Goal: Transaction & Acquisition: Purchase product/service

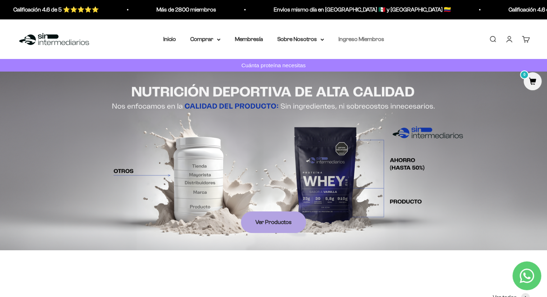
click at [371, 38] on link "Ingreso Miembros" at bounding box center [361, 39] width 46 height 6
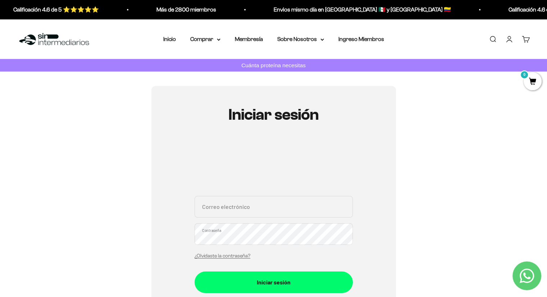
click at [267, 206] on input "Correo electrónico" at bounding box center [274, 207] width 158 height 22
type input "samsabogalb@gmail.com"
click at [195, 271] on button "Iniciar sesión" at bounding box center [274, 282] width 158 height 22
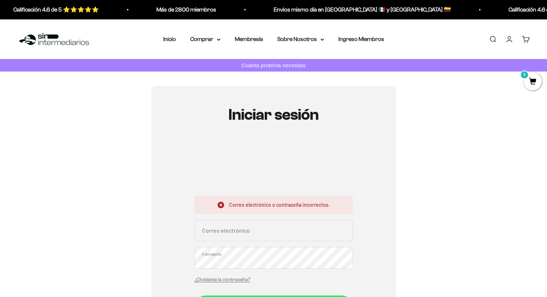
scroll to position [108, 0]
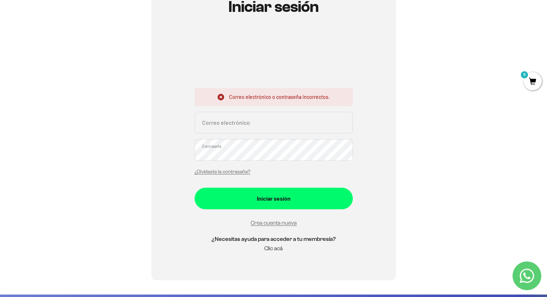
click at [275, 246] on link "Clic acá" at bounding box center [273, 248] width 18 height 6
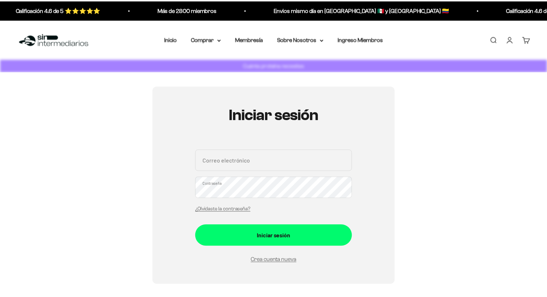
scroll to position [108, 0]
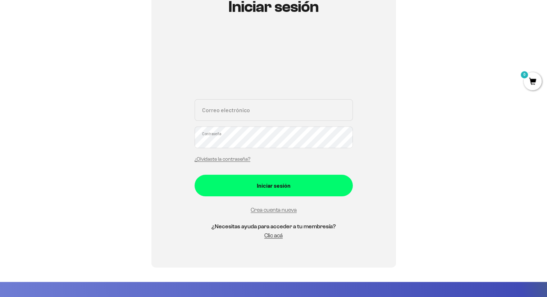
click at [234, 122] on div "Correo electrónico Contraseña ¿Olvidaste la contraseña?" at bounding box center [274, 132] width 158 height 67
click at [238, 112] on input "Correo electrónico" at bounding box center [274, 110] width 158 height 22
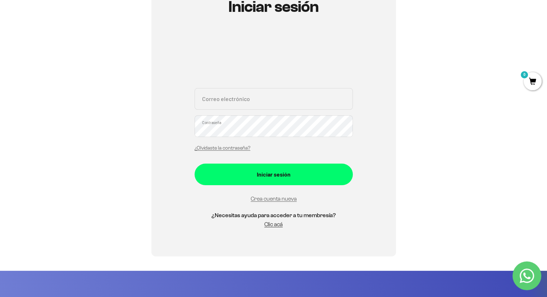
click at [235, 101] on input "Correo electrónico" at bounding box center [274, 99] width 158 height 22
type input "[EMAIL_ADDRESS][DOMAIN_NAME]"
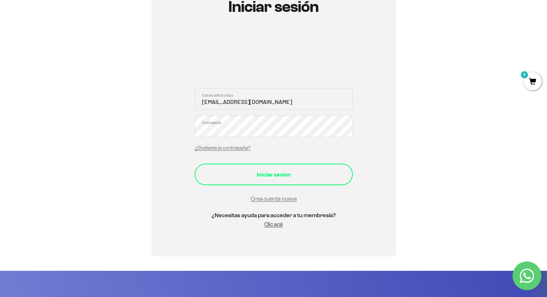
click at [267, 170] on div "Iniciar sesión" at bounding box center [273, 174] width 129 height 9
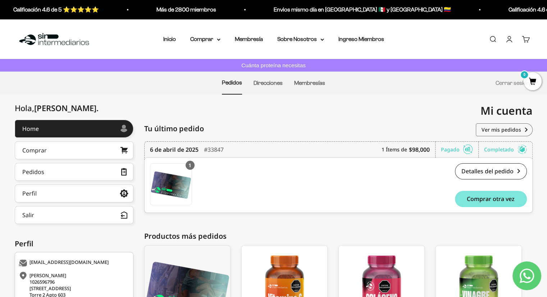
scroll to position [91, 0]
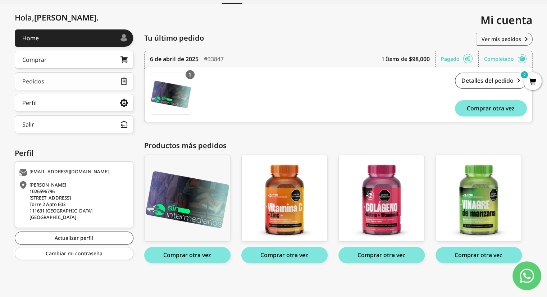
click at [58, 75] on link "Pedidos" at bounding box center [74, 81] width 119 height 18
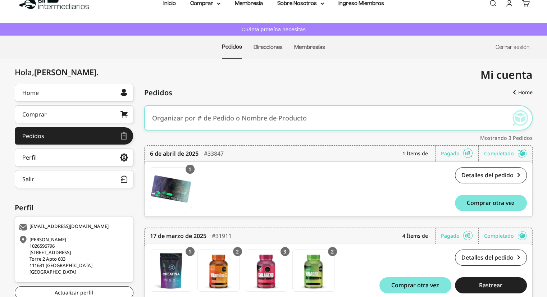
scroll to position [148, 0]
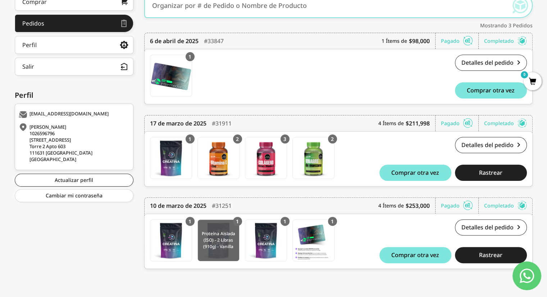
click at [214, 244] on img at bounding box center [218, 240] width 41 height 41
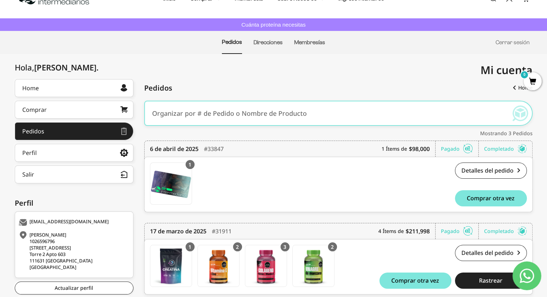
scroll to position [0, 0]
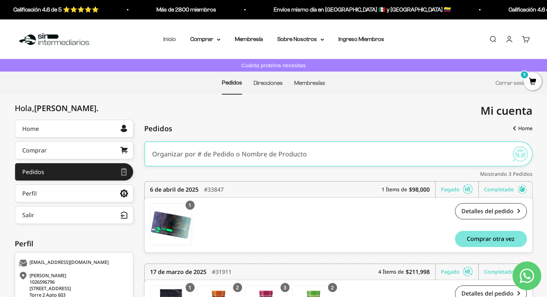
click at [169, 39] on link "Inicio" at bounding box center [169, 39] width 13 height 6
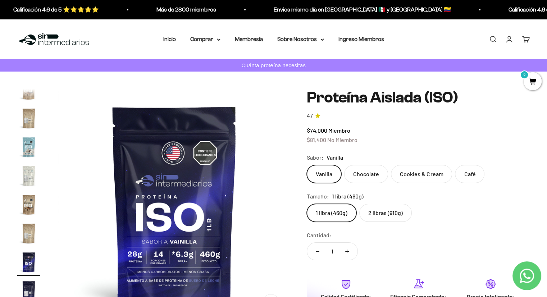
scroll to position [72, 0]
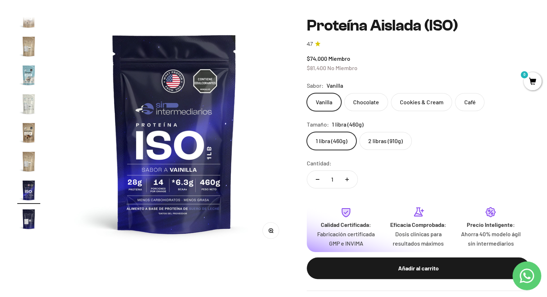
click at [395, 144] on label "2 libras (910g)" at bounding box center [385, 141] width 52 height 18
click at [307, 132] on input "2 libras (910g)" at bounding box center [306, 132] width 0 height 0
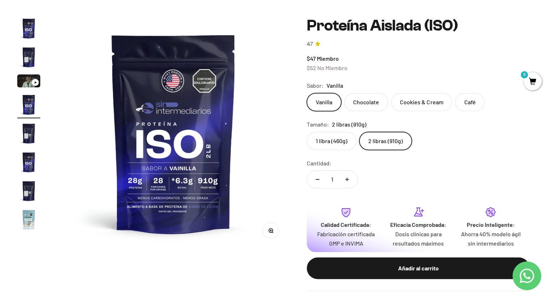
click at [342, 139] on label "1 libra (460g)" at bounding box center [332, 141] width 50 height 18
click at [307, 132] on input "1 libra (460g)" at bounding box center [306, 132] width 0 height 0
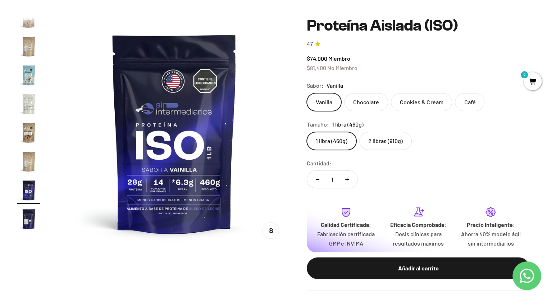
click at [380, 139] on label "2 libras (910g)" at bounding box center [385, 141] width 52 height 18
click at [307, 132] on input "2 libras (910g)" at bounding box center [306, 132] width 0 height 0
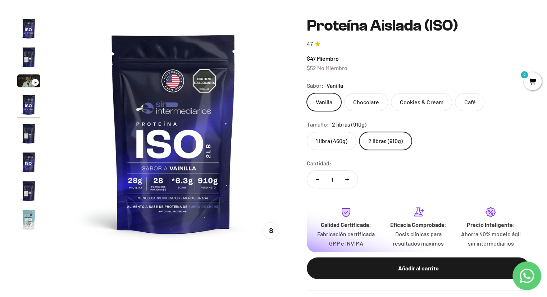
click at [337, 140] on label "1 libra (460g)" at bounding box center [332, 141] width 50 height 18
click at [307, 132] on input "1 libra (460g)" at bounding box center [306, 132] width 0 height 0
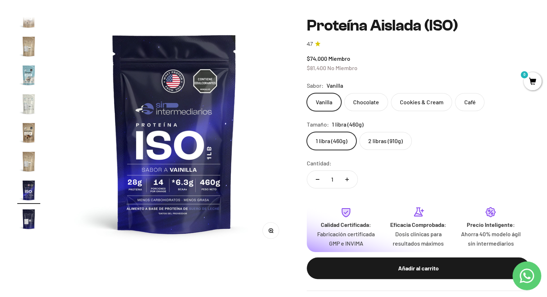
click at [372, 140] on label "2 libras (910g)" at bounding box center [385, 141] width 52 height 18
click at [307, 132] on input "2 libras (910g)" at bounding box center [306, 132] width 0 height 0
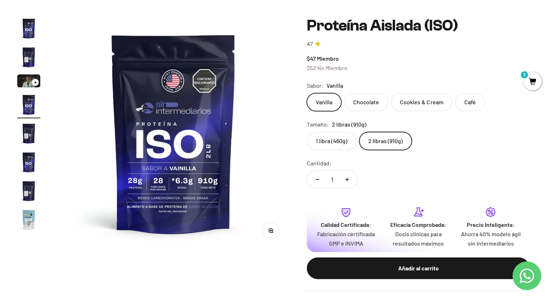
click at [347, 143] on label "1 libra (460g)" at bounding box center [332, 141] width 50 height 18
click at [307, 132] on input "1 libra (460g)" at bounding box center [306, 132] width 0 height 0
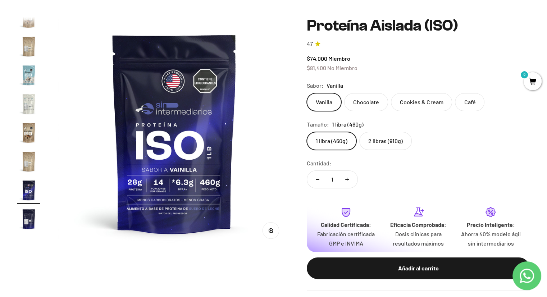
click at [379, 144] on label "2 libras (910g)" at bounding box center [385, 141] width 52 height 18
click at [307, 132] on input "2 libras (910g)" at bounding box center [306, 132] width 0 height 0
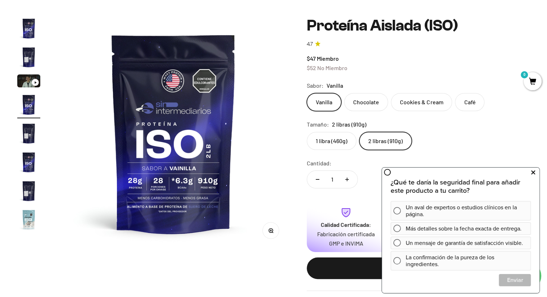
click at [531, 172] on icon at bounding box center [533, 172] width 4 height 9
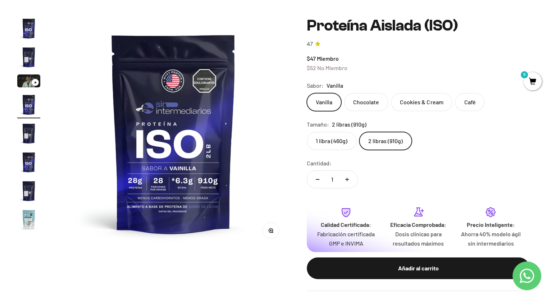
click at [339, 138] on label "1 libra (460g)" at bounding box center [332, 141] width 50 height 18
click at [307, 132] on input "1 libra (460g)" at bounding box center [306, 132] width 0 height 0
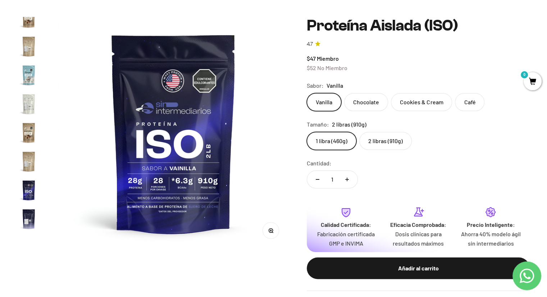
scroll to position [0, 3609]
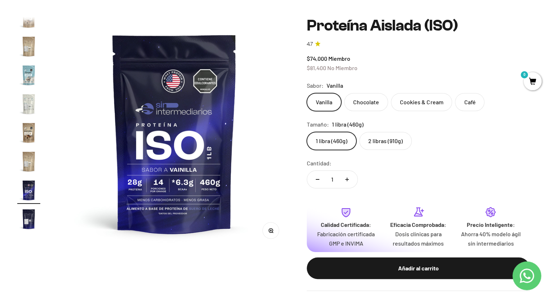
click at [32, 74] on img "Ir al artículo 12" at bounding box center [28, 75] width 23 height 23
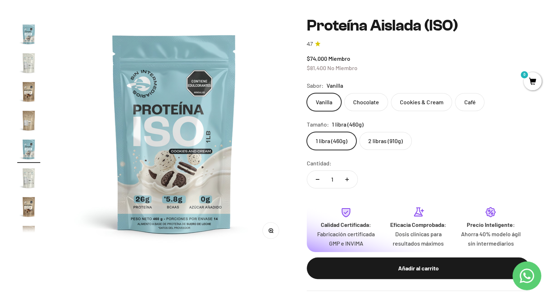
click at [27, 35] on img "Ir al artículo 8" at bounding box center [28, 34] width 23 height 23
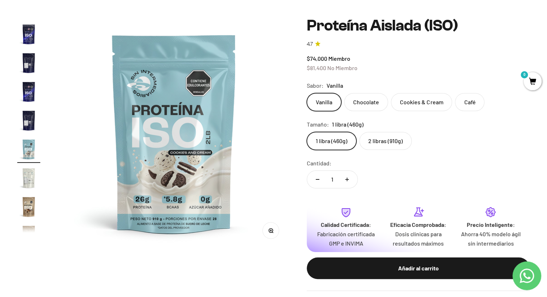
click at [33, 70] on img "Ir al artículo 5" at bounding box center [28, 62] width 23 height 23
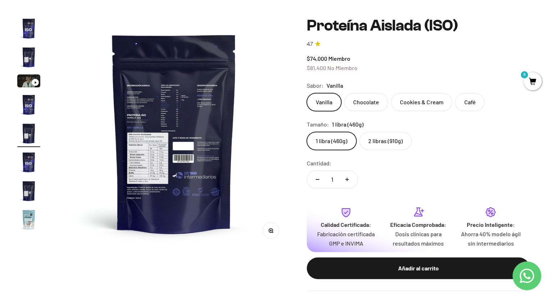
click at [25, 34] on img "Ir al artículo 1" at bounding box center [28, 28] width 23 height 23
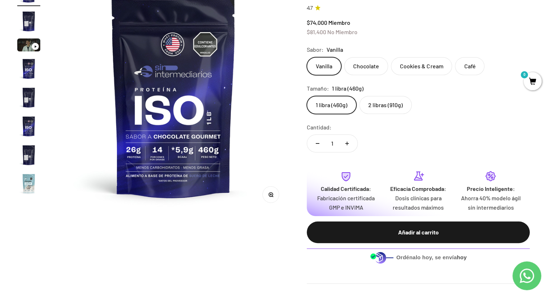
scroll to position [0, 0]
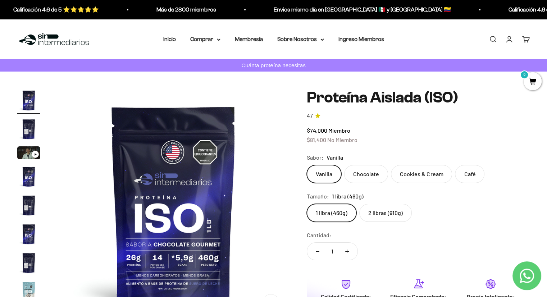
click at [32, 102] on img "Ir al artículo 1" at bounding box center [28, 100] width 23 height 23
click at [37, 127] on img "Ir al artículo 2" at bounding box center [28, 129] width 23 height 23
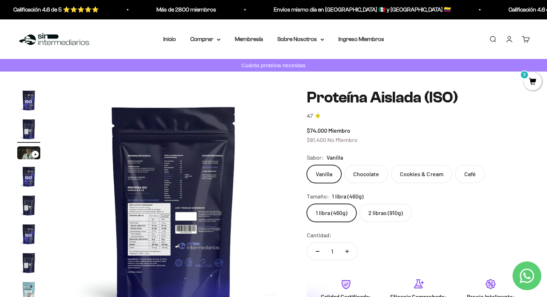
click at [32, 160] on button "Ir al artículo 3" at bounding box center [28, 153] width 23 height 15
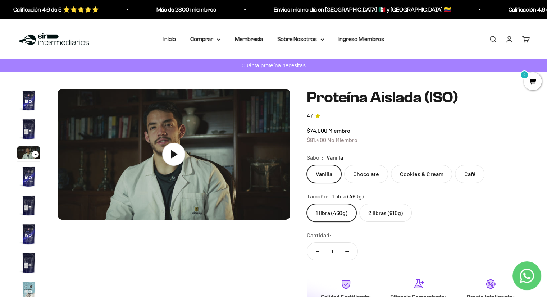
click at [30, 180] on img "Ir al artículo 4" at bounding box center [28, 176] width 23 height 23
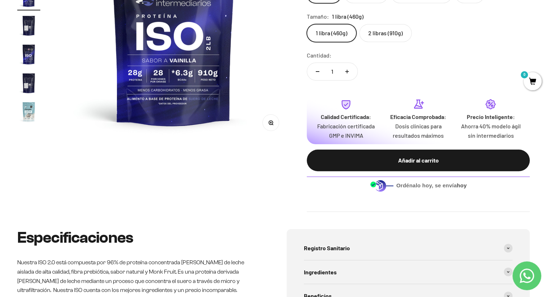
scroll to position [324, 0]
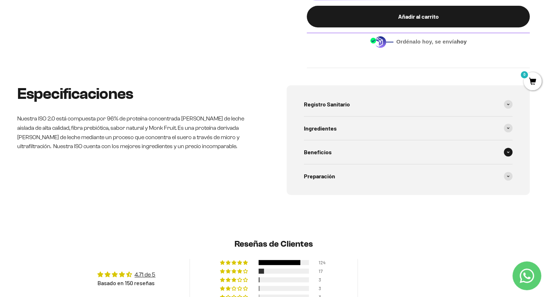
click at [338, 147] on div "Beneficios" at bounding box center [408, 152] width 209 height 24
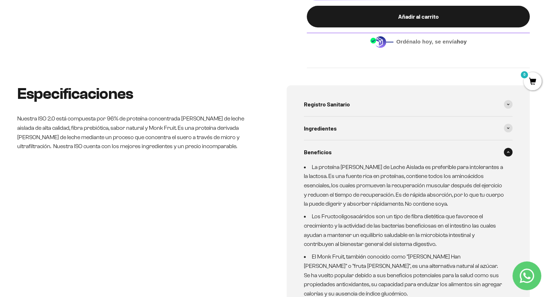
click at [338, 147] on div "Beneficios" at bounding box center [408, 152] width 209 height 24
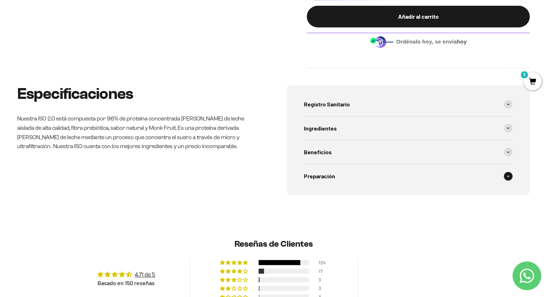
click at [336, 171] on div "Preparación" at bounding box center [408, 176] width 209 height 24
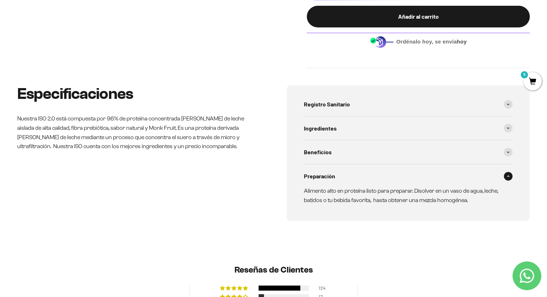
click at [336, 171] on div "Preparación" at bounding box center [408, 176] width 209 height 24
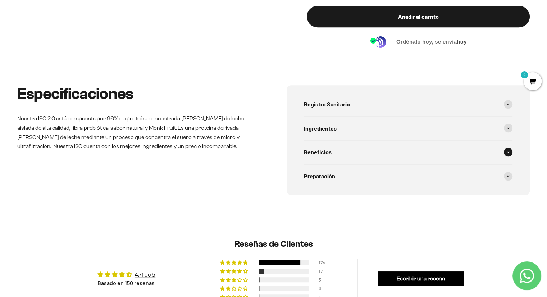
click at [323, 157] on div "Beneficios" at bounding box center [408, 152] width 209 height 24
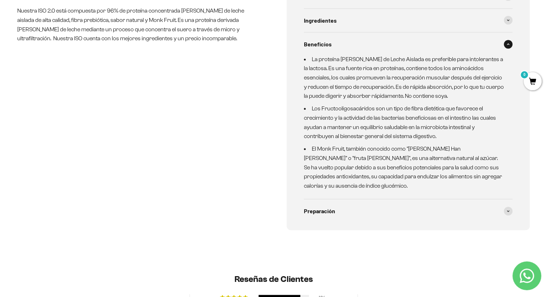
scroll to position [360, 0]
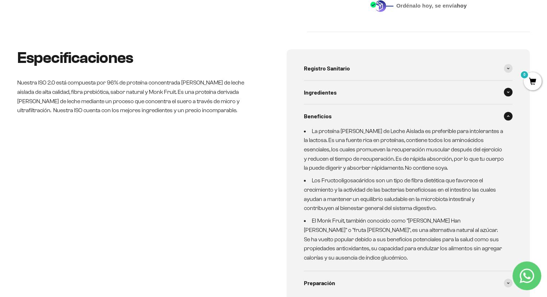
click at [334, 88] on span "Ingredientes" at bounding box center [320, 92] width 33 height 9
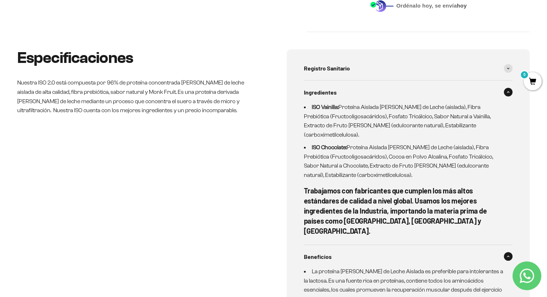
click at [334, 88] on span "Ingredientes" at bounding box center [320, 92] width 33 height 9
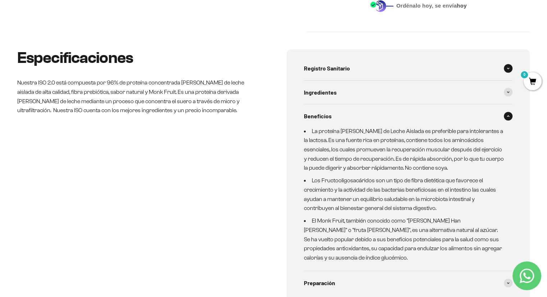
click at [339, 69] on span "Registro Sanitario" at bounding box center [327, 68] width 46 height 9
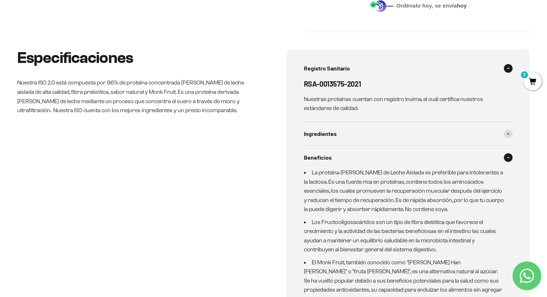
click at [339, 69] on span "Registro Sanitario" at bounding box center [327, 68] width 46 height 9
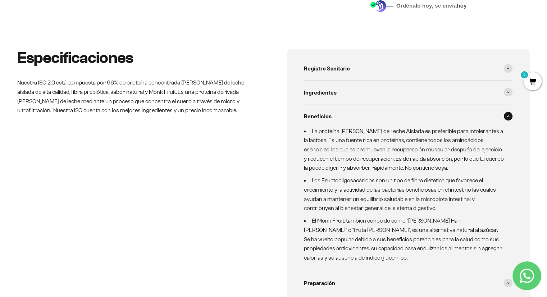
click at [347, 119] on div "Beneficios" at bounding box center [408, 116] width 209 height 24
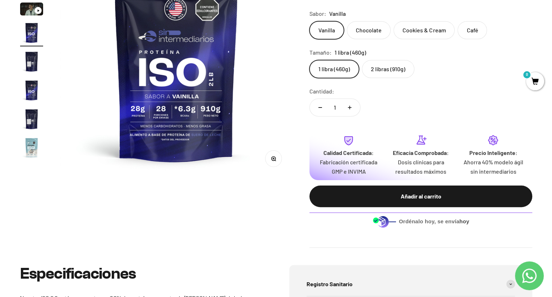
scroll to position [180, 0]
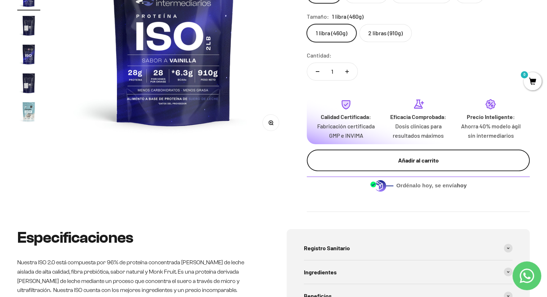
click at [361, 159] on div "Añadir al carrito" at bounding box center [418, 160] width 194 height 9
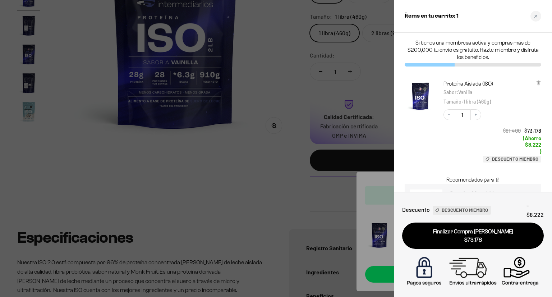
scroll to position [41, 0]
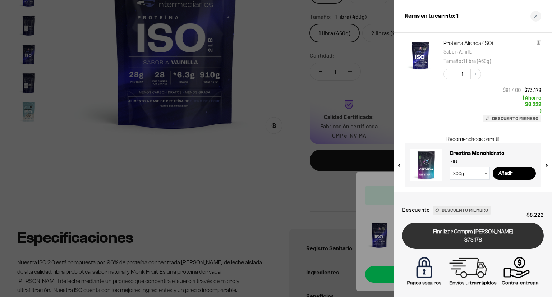
click at [475, 233] on link "Finalizar Compra Segura $73,178" at bounding box center [473, 236] width 142 height 26
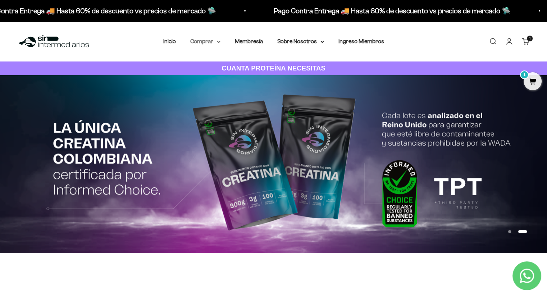
click at [200, 44] on summary "Comprar" at bounding box center [205, 41] width 30 height 9
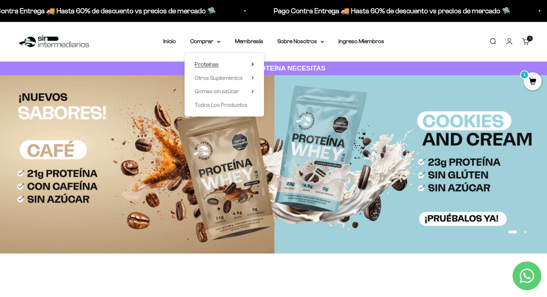
click at [223, 64] on summary "Proteínas" at bounding box center [224, 64] width 59 height 9
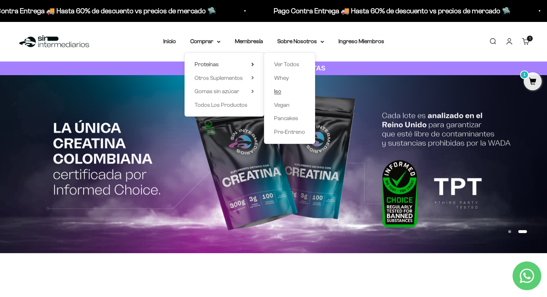
click at [278, 93] on span "Iso" at bounding box center [277, 91] width 7 height 6
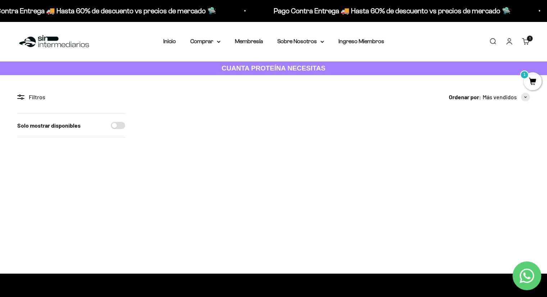
click at [178, 150] on img at bounding box center [177, 148] width 70 height 70
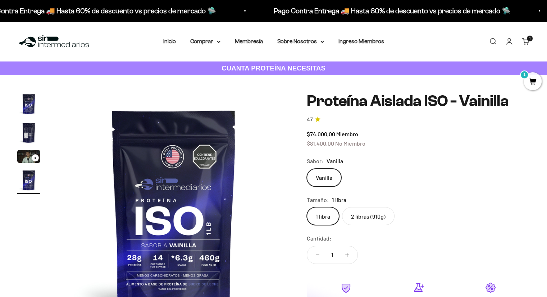
scroll to position [0, 722]
click at [379, 218] on label "2 libras (910g)" at bounding box center [368, 216] width 52 height 18
click at [307, 207] on input "2 libras (910g)" at bounding box center [306, 207] width 0 height 0
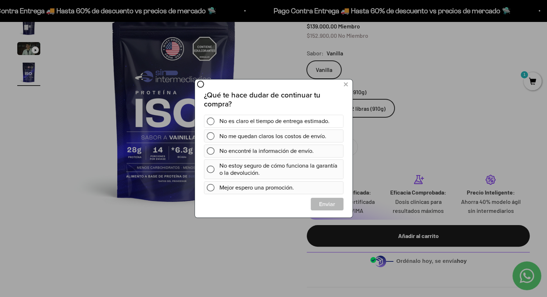
click at [321, 113] on div "¿Qué te hace dudar de continuar tu compra? No es claro el tiempo de entrega est…" at bounding box center [273, 151] width 140 height 120
click at [344, 86] on icon at bounding box center [345, 85] width 4 height 10
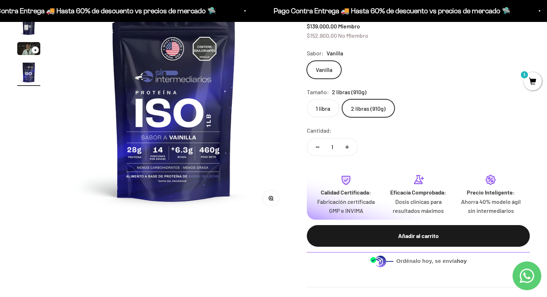
click at [323, 109] on label "1 libra" at bounding box center [323, 108] width 32 height 18
click at [307, 99] on input "1 libra" at bounding box center [306, 99] width 0 height 0
click at [363, 105] on label "2 libras (910g)" at bounding box center [368, 108] width 52 height 18
click at [307, 99] on input "2 libras (910g)" at bounding box center [306, 99] width 0 height 0
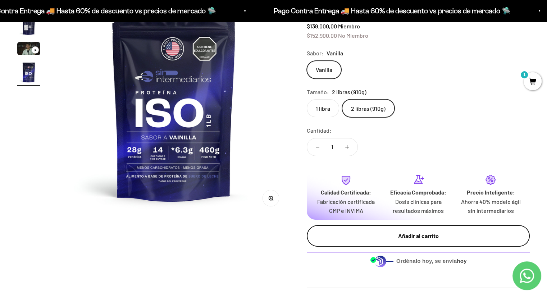
click at [396, 238] on div "Añadir al carrito" at bounding box center [418, 235] width 194 height 9
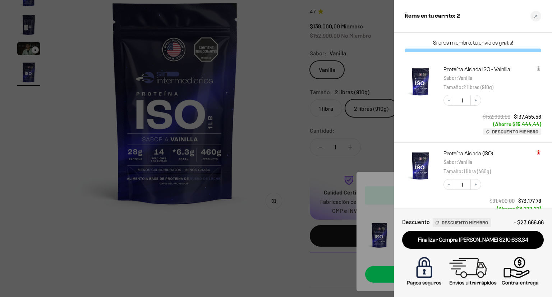
click at [540, 152] on icon at bounding box center [538, 153] width 3 height 4
